Goal: Communication & Community: Answer question/provide support

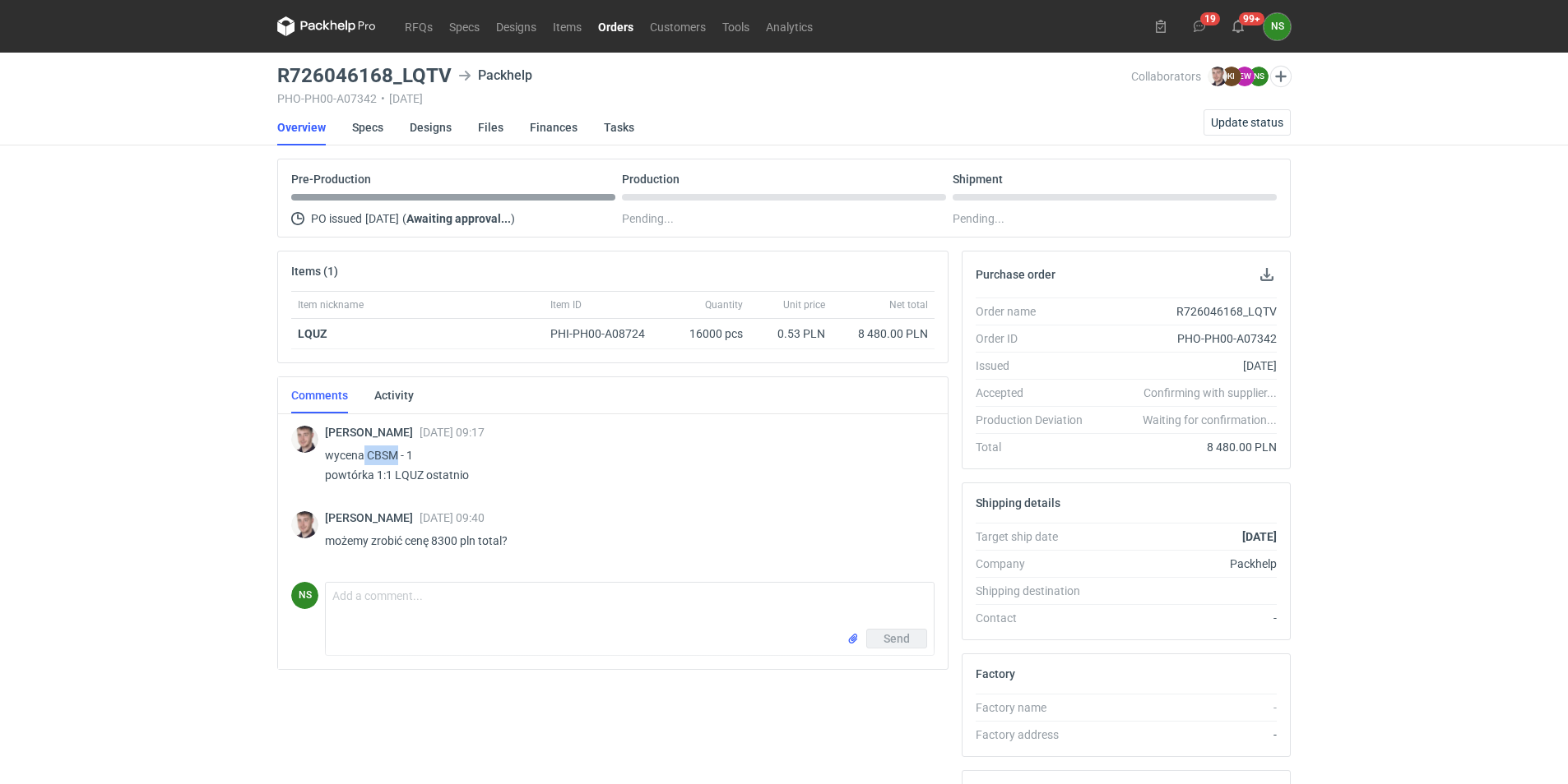
click at [604, 24] on link "Orders" at bounding box center [616, 26] width 52 height 19
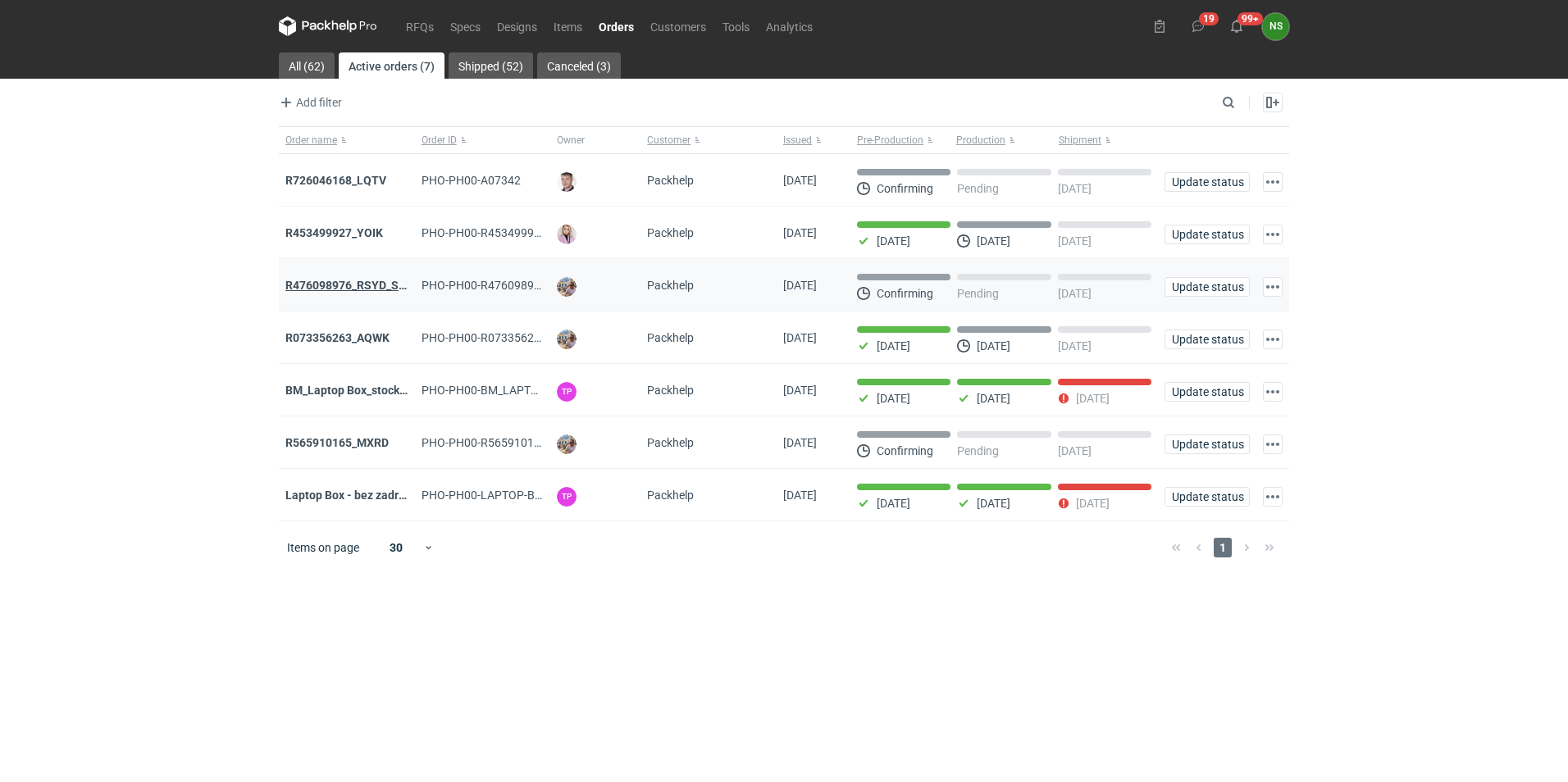
click at [329, 284] on strong "R476098976_RSYD_SXBU" at bounding box center [353, 286] width 136 height 13
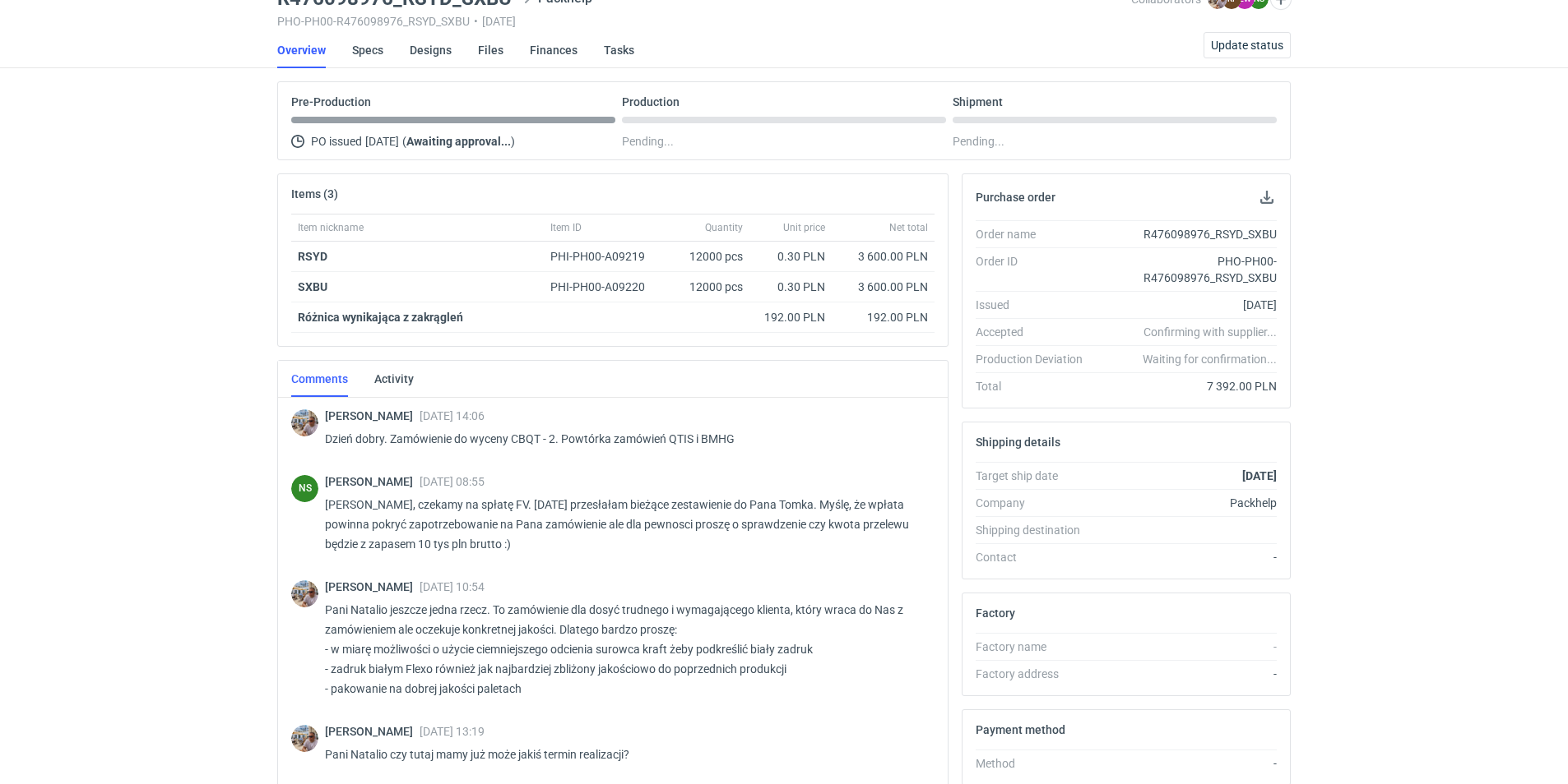
drag, startPoint x: 1567, startPoint y: 296, endPoint x: 1554, endPoint y: 468, distance: 172.5
click at [1554, 468] on div "RFQs Specs Designs Items Orders Customers Tools Analytics 19 99+ NS [PERSON_NAM…" at bounding box center [784, 315] width 1568 height 784
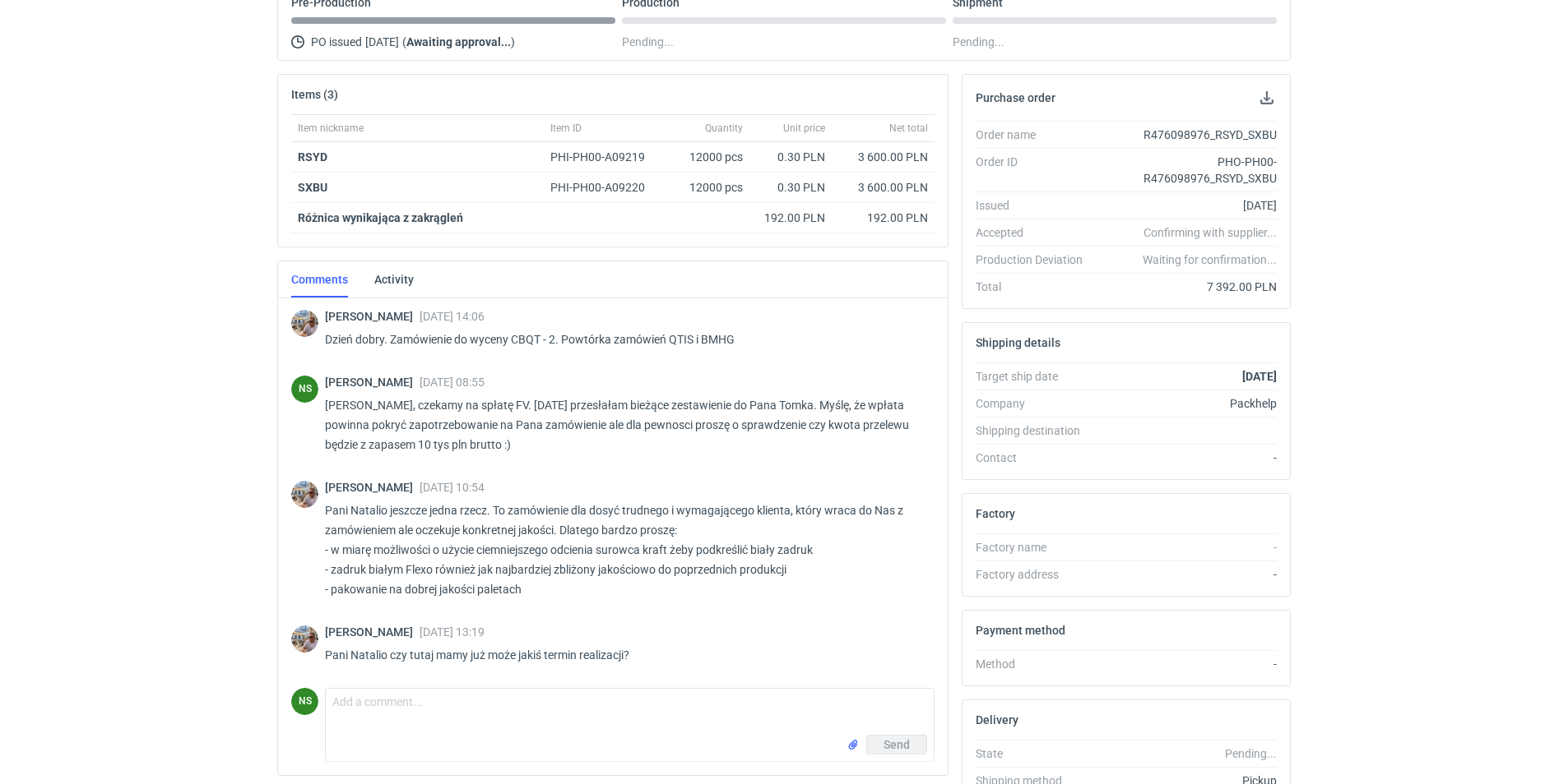
scroll to position [289, 0]
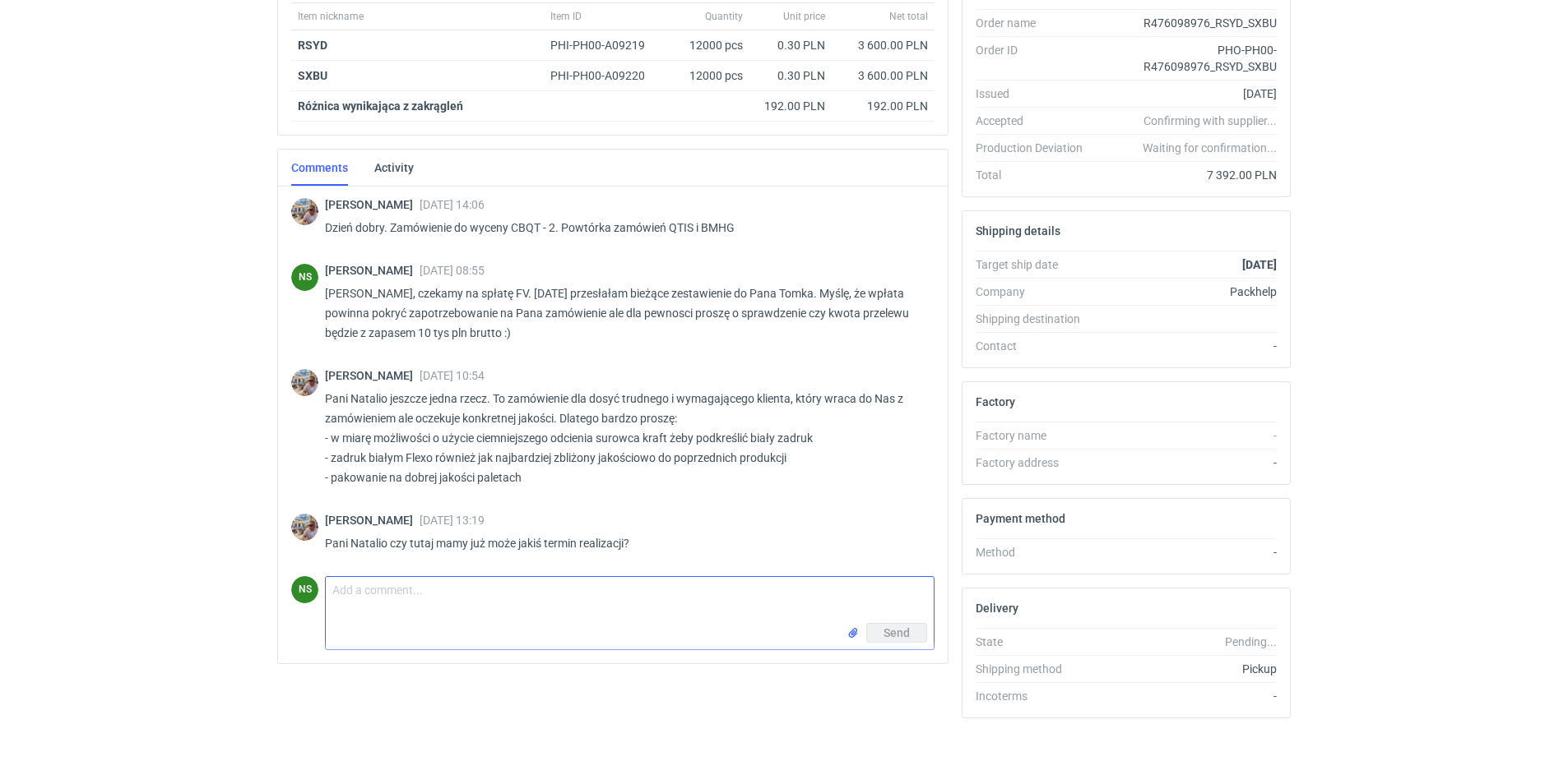
click at [398, 611] on textarea "Comment message" at bounding box center [629, 601] width 608 height 46
click at [648, 588] on textarea "[PERSON_NAME], termin 20.10 jest bezpieczny. Czekam na załozenie nadzorów na pr…" at bounding box center [629, 601] width 608 height 46
type textarea "[PERSON_NAME], termin 20.10 jest bezpieczny. Czekam na założenie nadzorów na pr…"
click at [896, 633] on span "Send" at bounding box center [897, 633] width 26 height 12
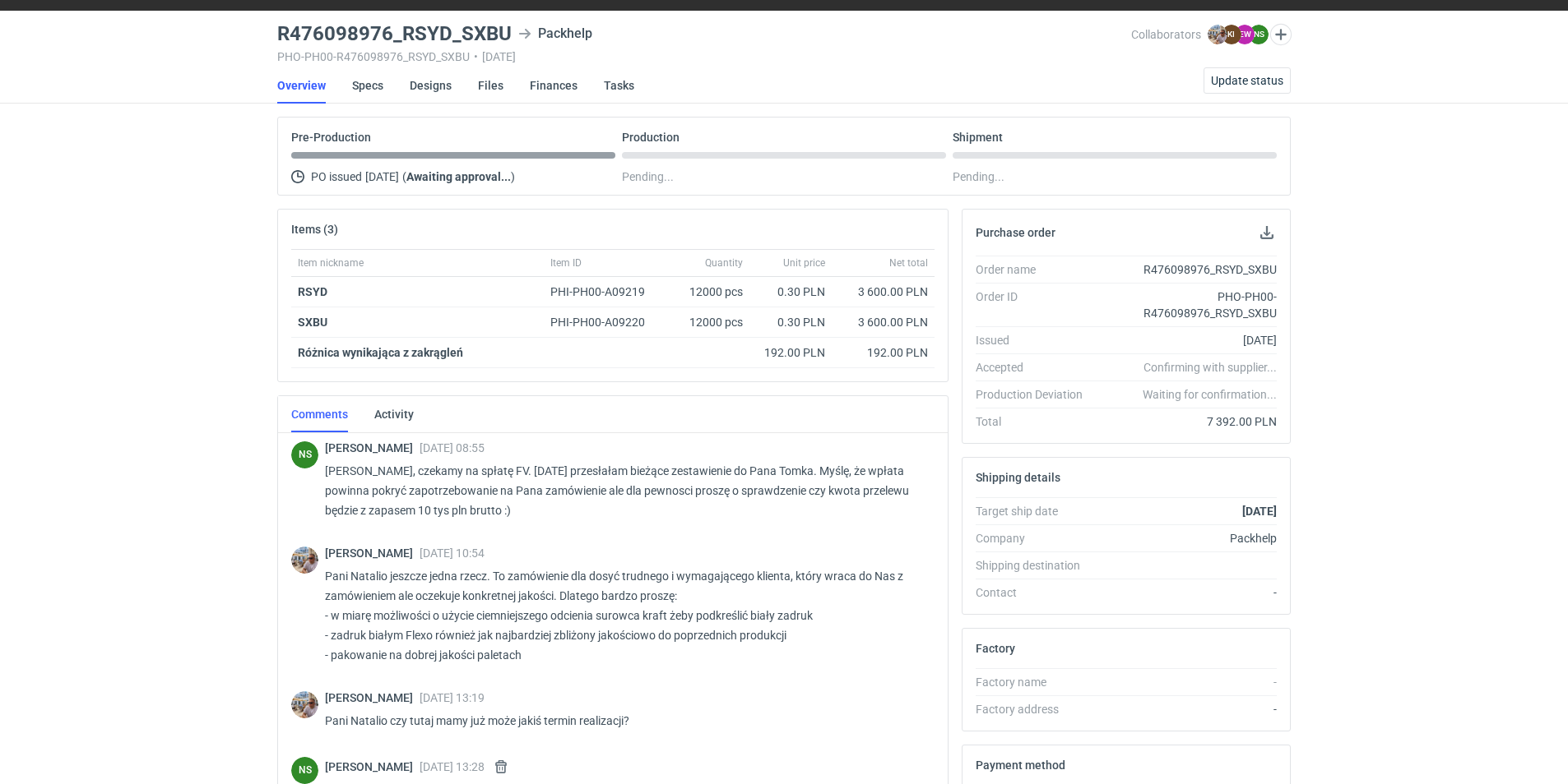
scroll to position [0, 0]
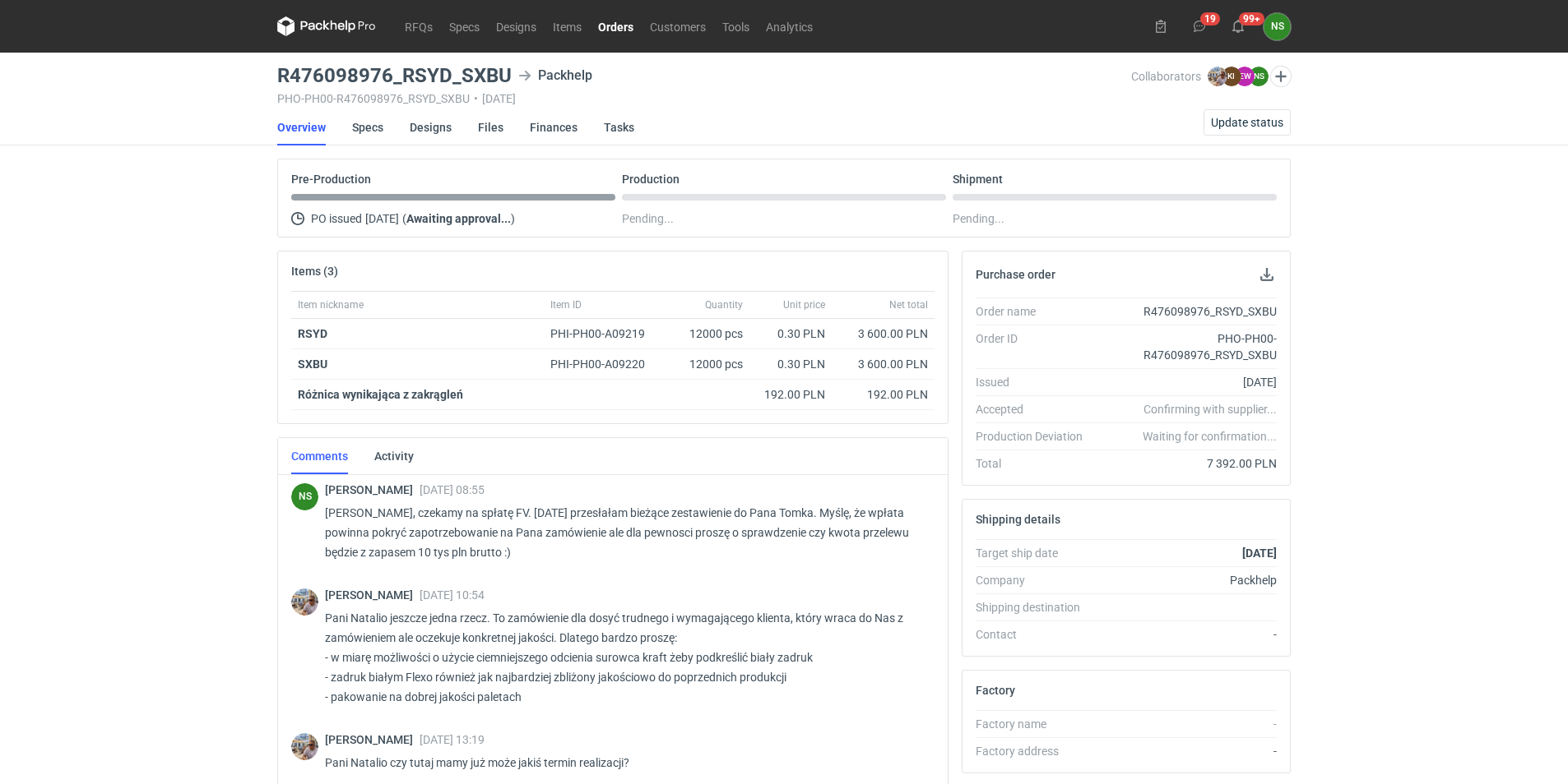
click at [621, 24] on link "Orders" at bounding box center [616, 26] width 52 height 19
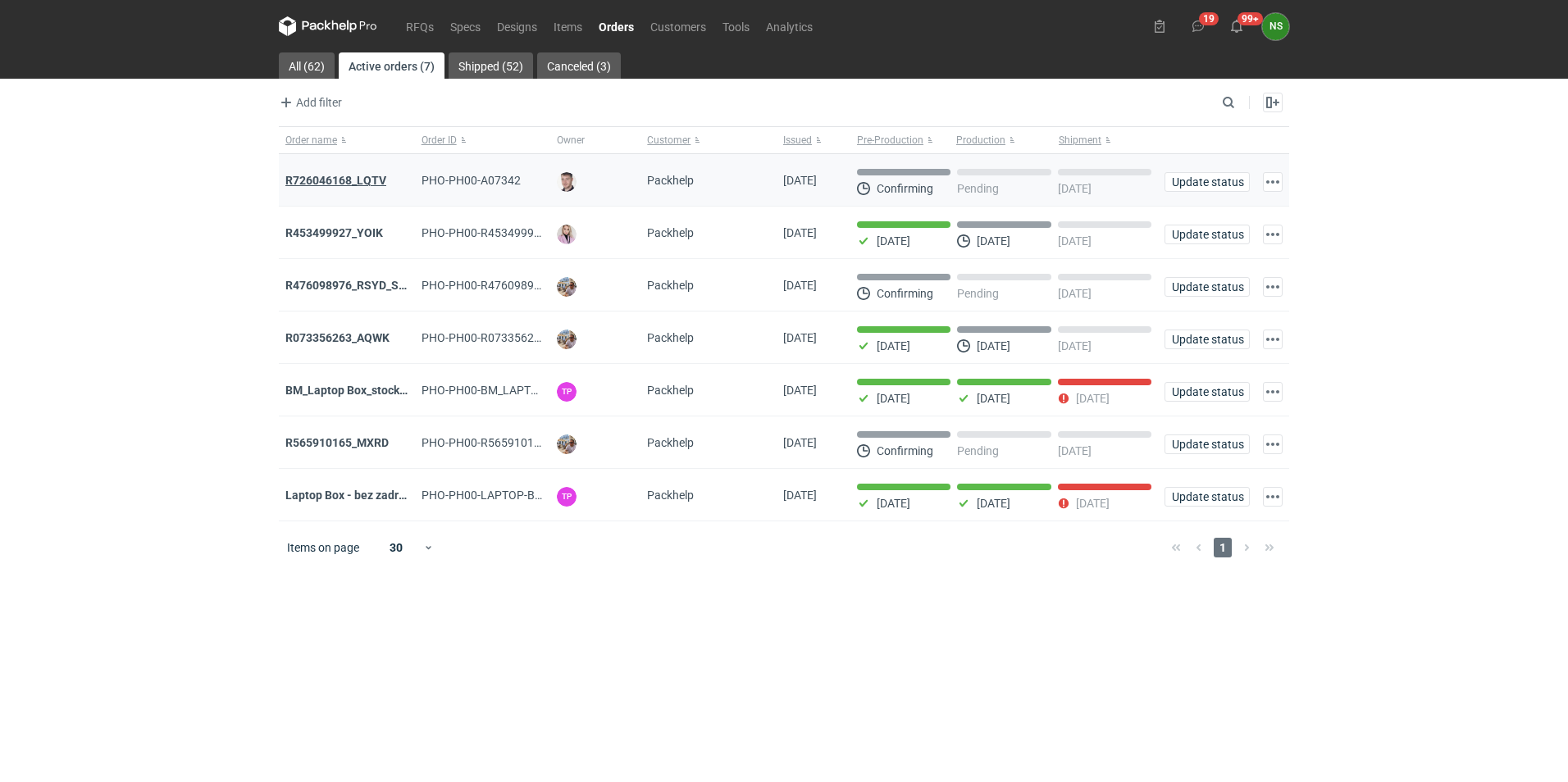
click at [361, 180] on strong "R726046168_LQTV" at bounding box center [335, 181] width 101 height 13
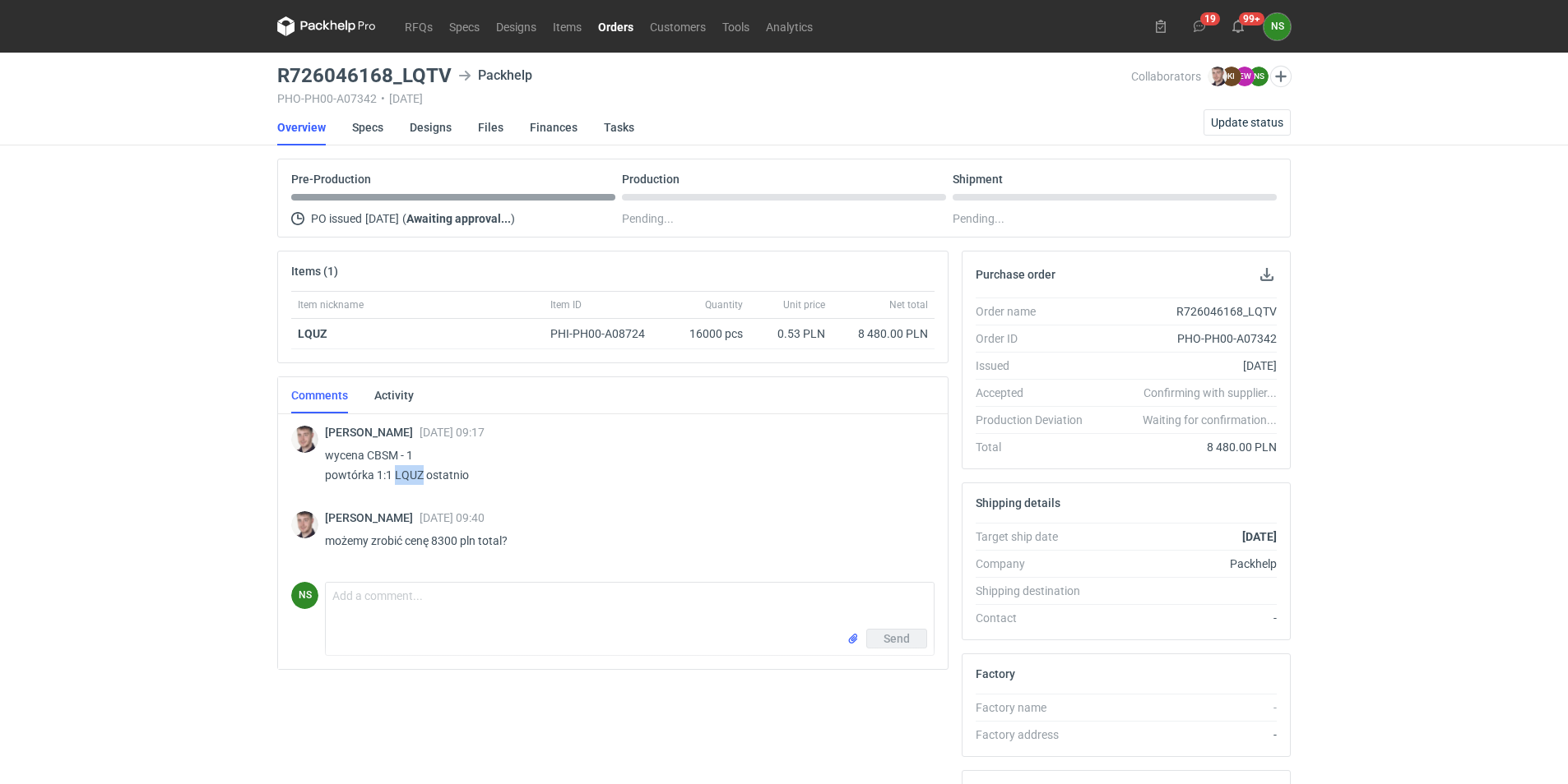
drag, startPoint x: 422, startPoint y: 472, endPoint x: 395, endPoint y: 475, distance: 27.2
click at [395, 475] on p "wycena CBSM - 1 powtórka 1:1 LQUZ ostatnio" at bounding box center [622, 465] width 596 height 40
copy p "LQUZ"
click at [409, 602] on textarea "Comment message" at bounding box center [629, 606] width 608 height 46
type textarea "ok, zgadzam się na 8300pln w totalu"
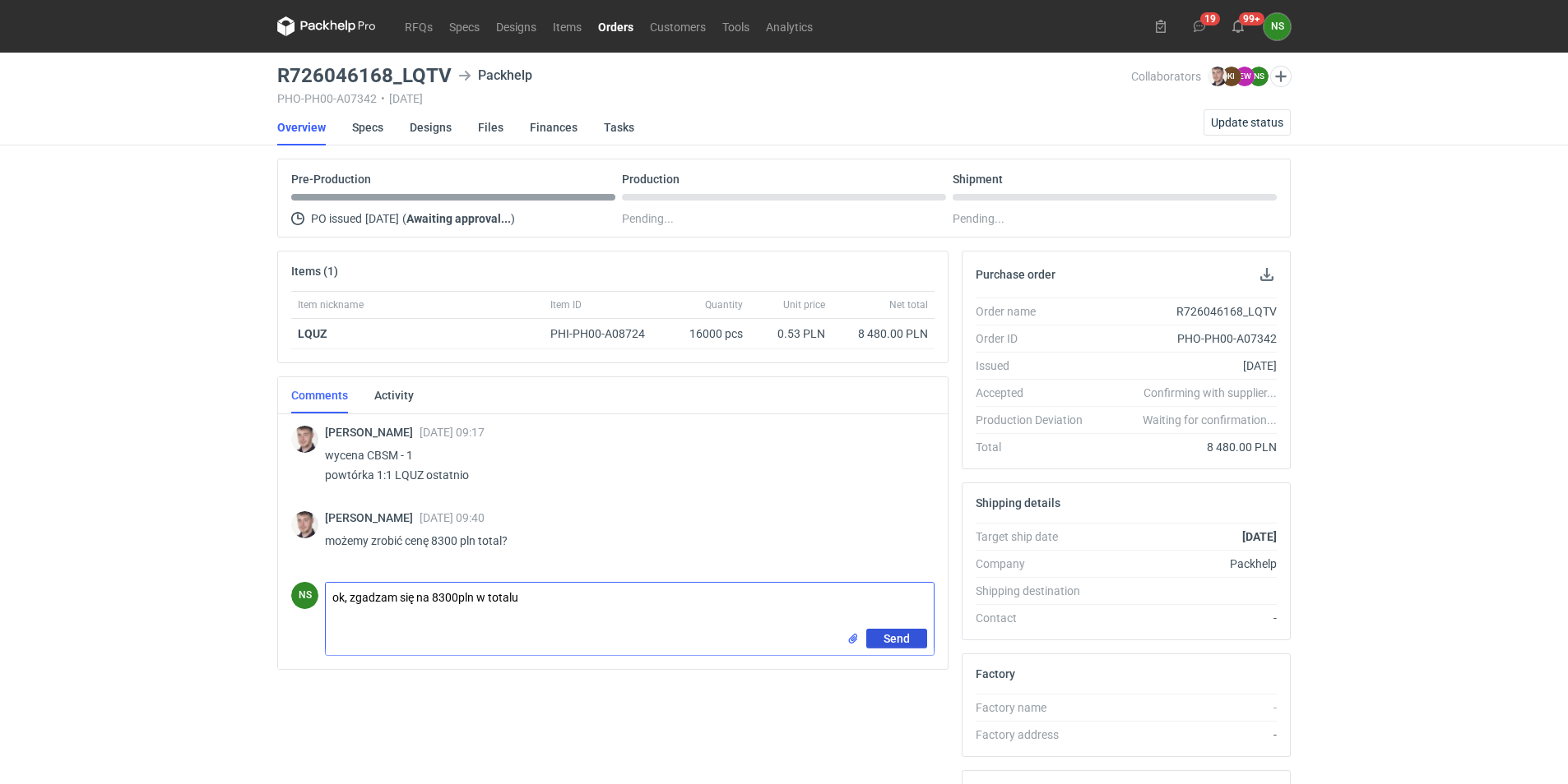
click at [895, 637] on span "Send" at bounding box center [897, 639] width 26 height 12
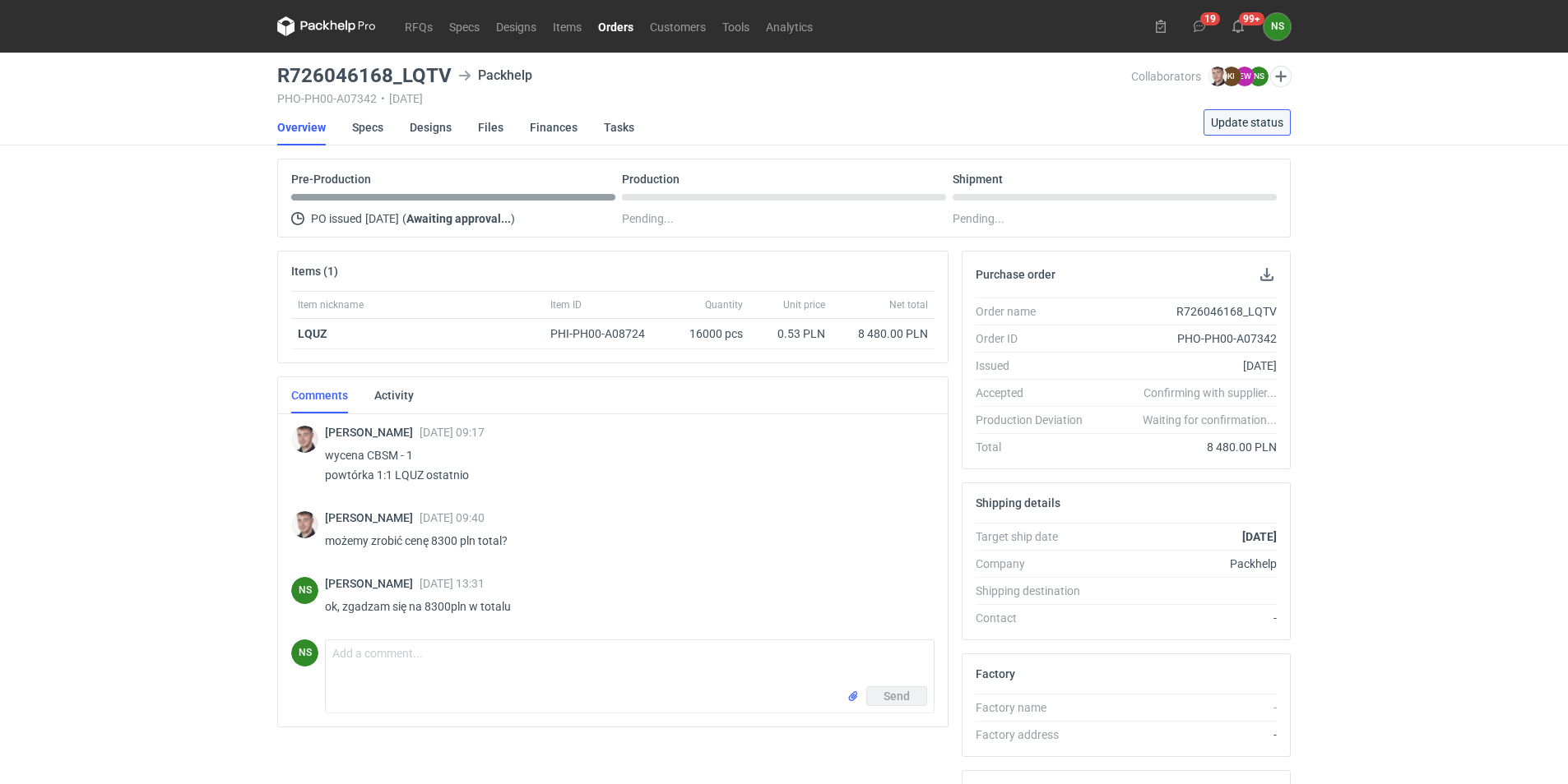
click at [1240, 119] on span "Update status" at bounding box center [1247, 123] width 72 height 12
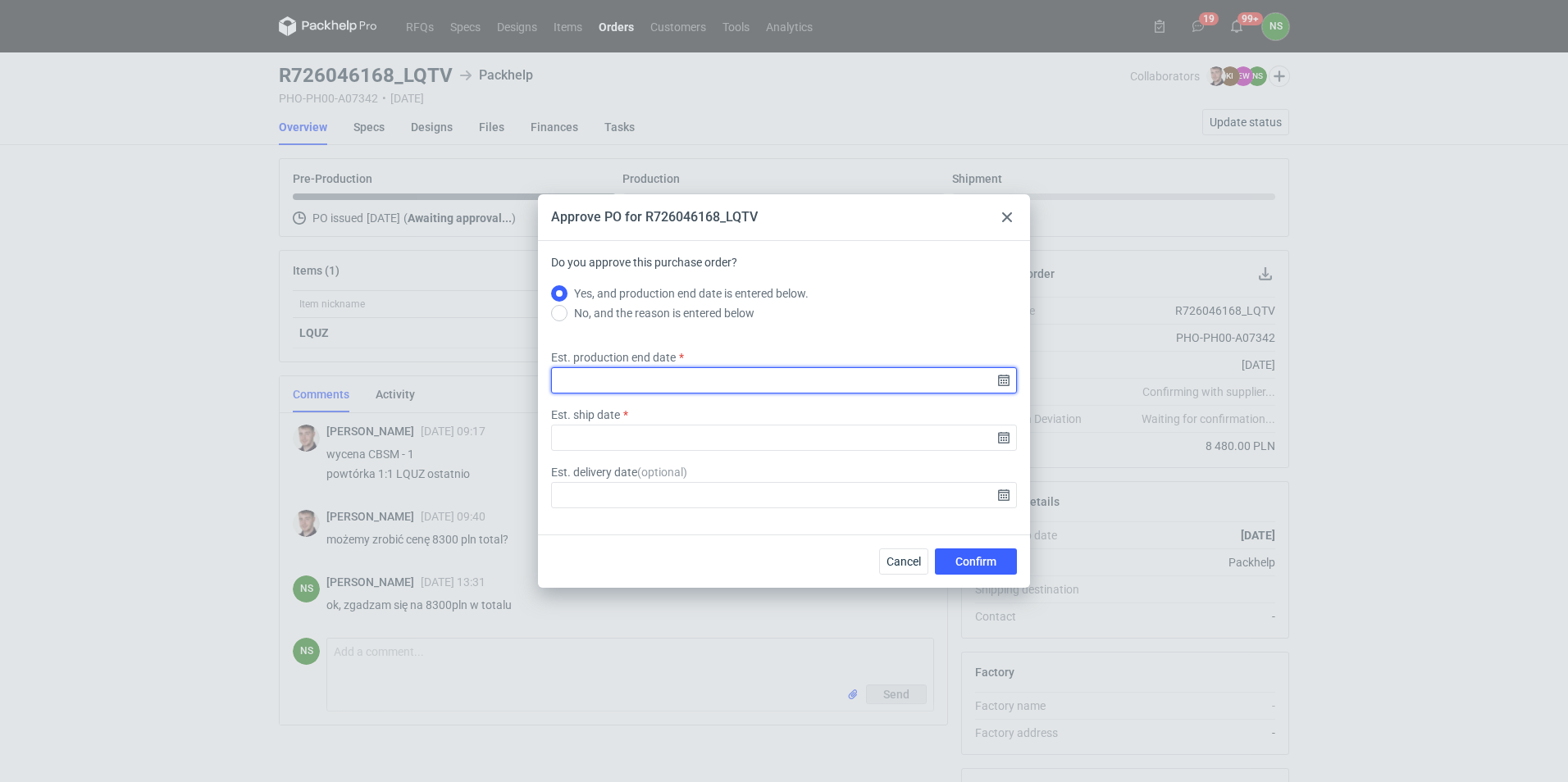
click at [1001, 381] on input "Est. production end date" at bounding box center [784, 380] width 466 height 26
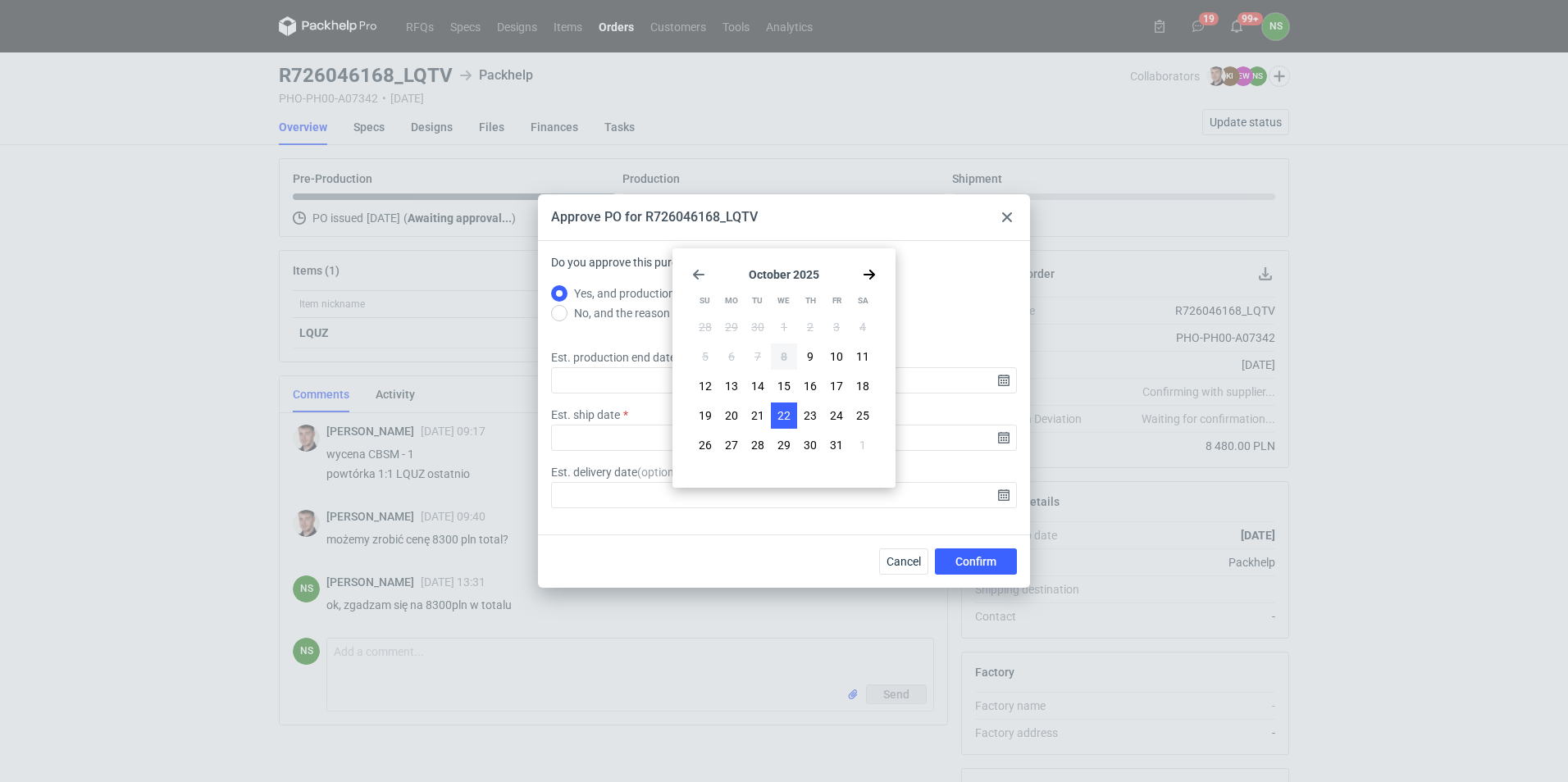
click at [788, 415] on span "22" at bounding box center [784, 415] width 13 height 16
type input "[DATE]"
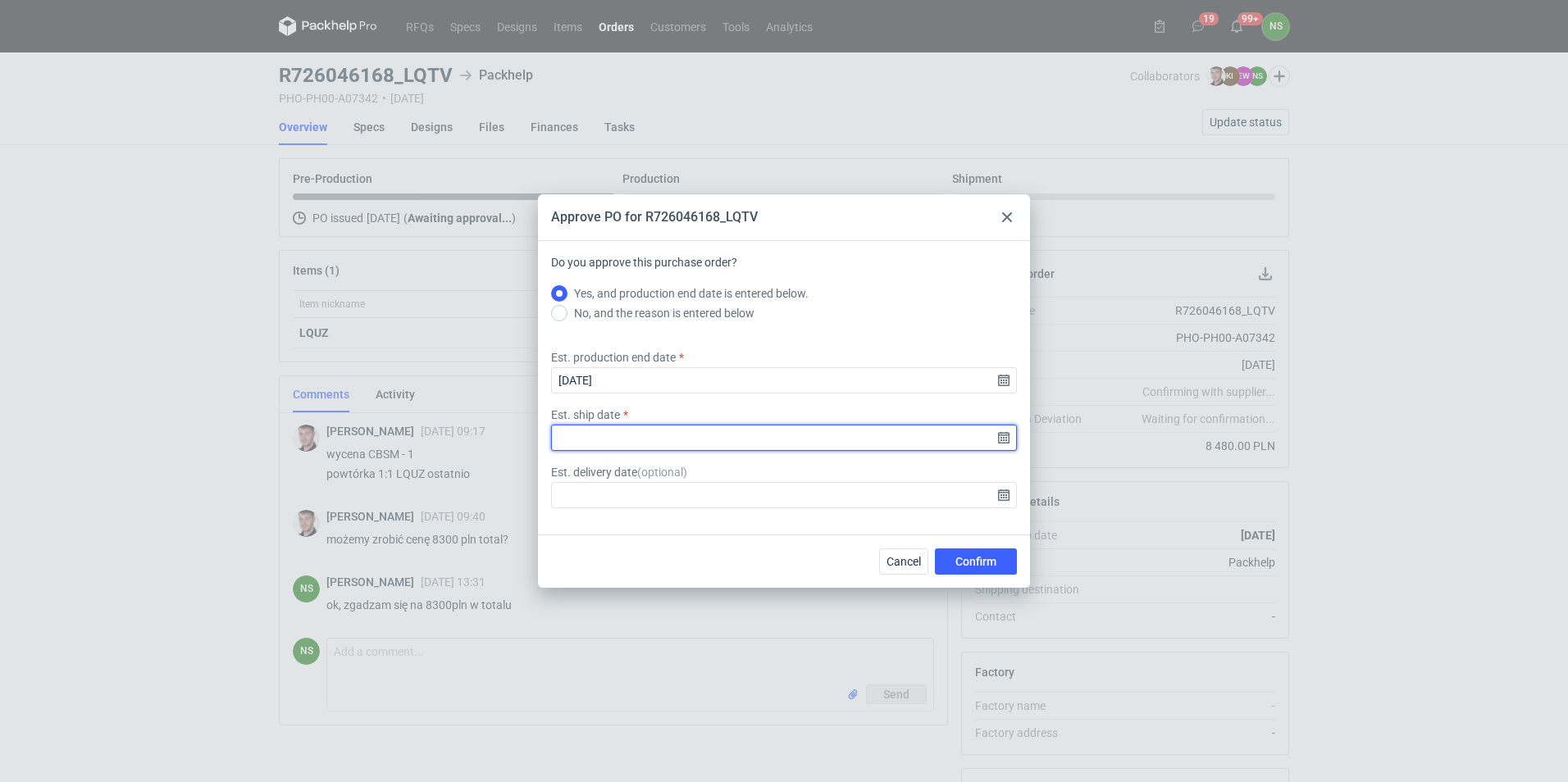
click at [1004, 439] on input "Est. ship date" at bounding box center [784, 437] width 466 height 26
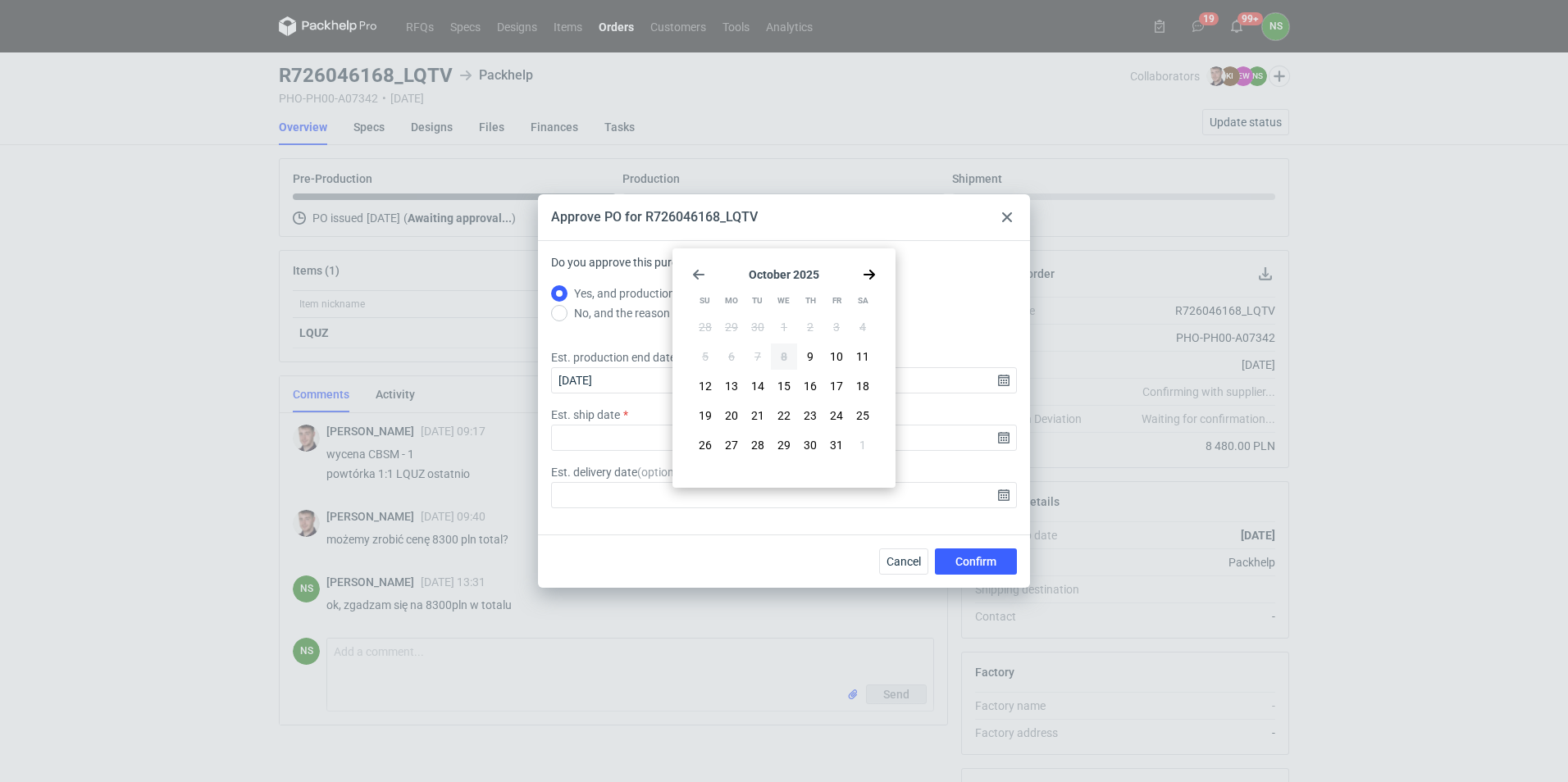
click at [784, 411] on span "22" at bounding box center [784, 415] width 13 height 16
type input "[DATE]"
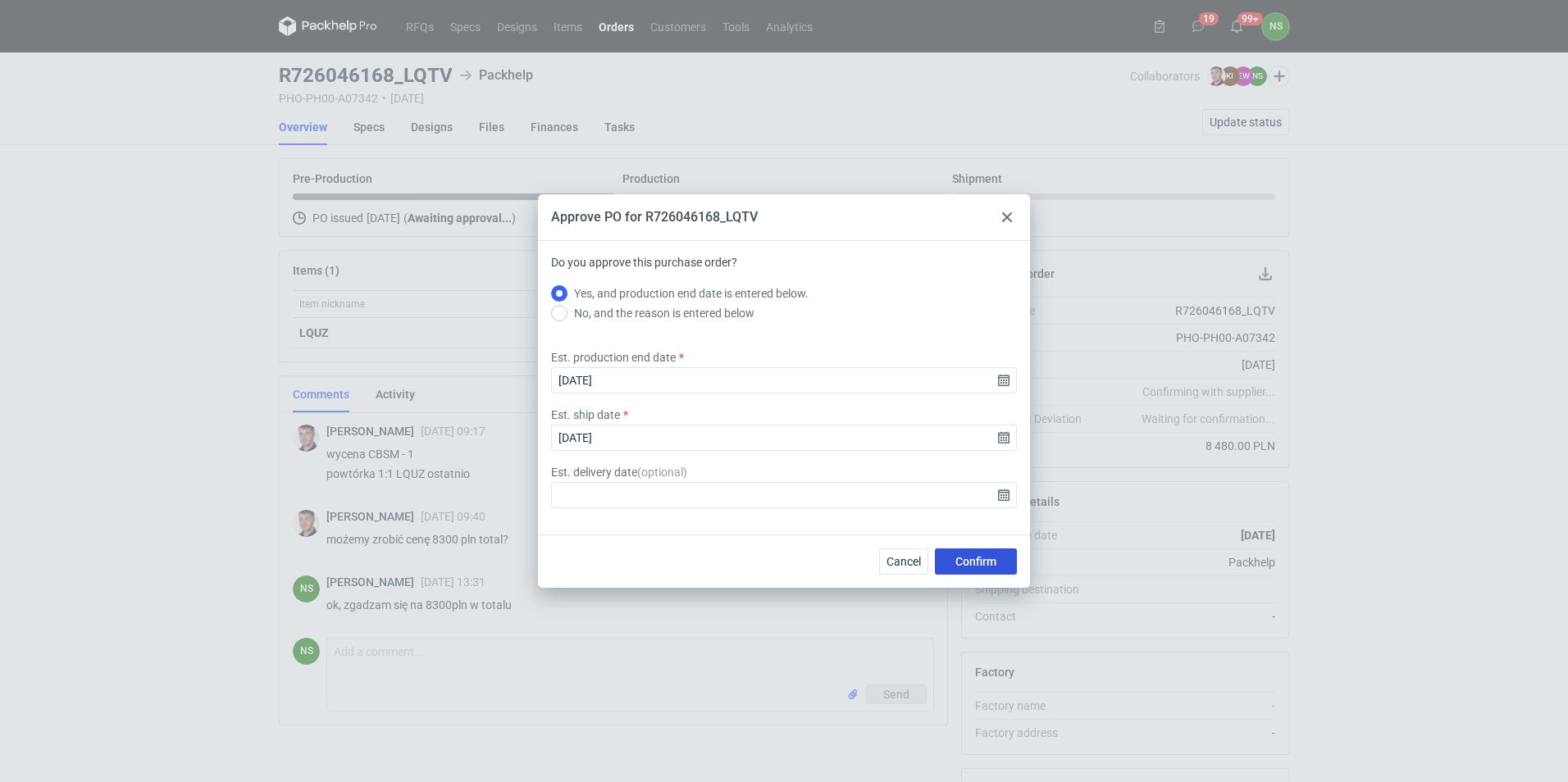
click at [976, 561] on span "Confirm" at bounding box center [976, 561] width 41 height 12
